Goal: Navigation & Orientation: Find specific page/section

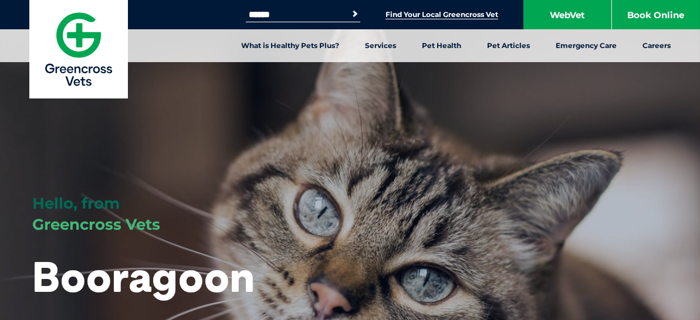
click at [455, 13] on link "Find Your Local Greencross Vet" at bounding box center [441, 14] width 113 height 9
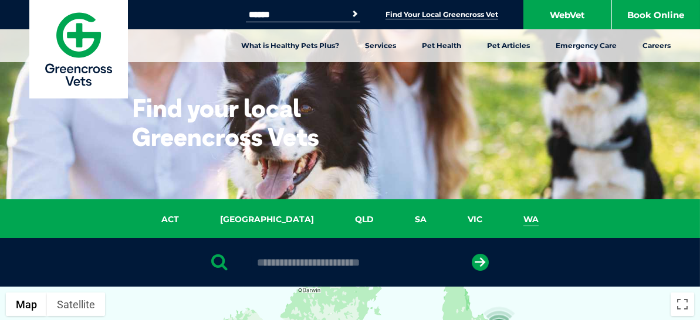
click at [503, 217] on link "WA" at bounding box center [531, 219] width 56 height 13
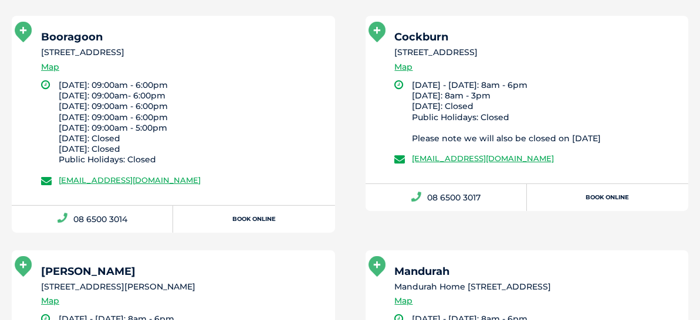
scroll to position [1639, 0]
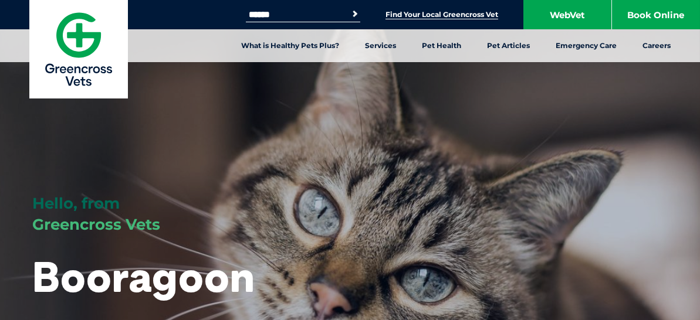
click at [442, 13] on link "Find Your Local Greencross Vet" at bounding box center [441, 14] width 113 height 9
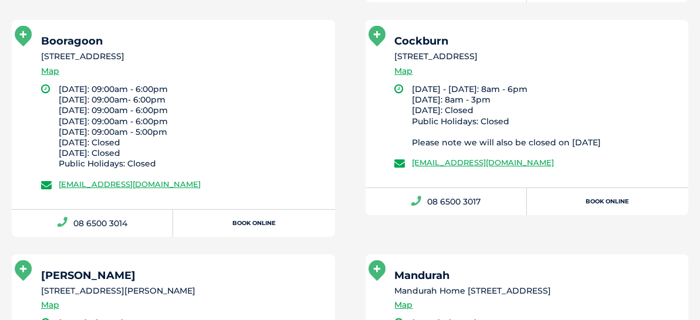
scroll to position [1626, 0]
